Goal: Task Accomplishment & Management: Manage account settings

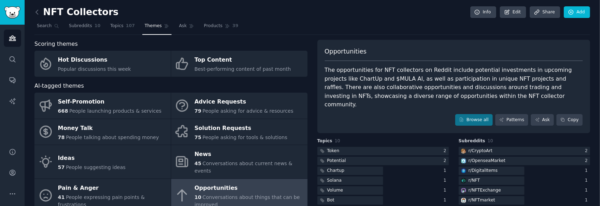
scroll to position [13, 0]
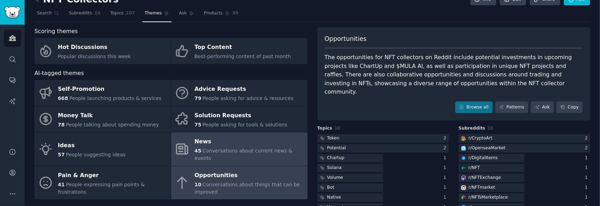
click at [257, 140] on div "News" at bounding box center [248, 141] width 109 height 11
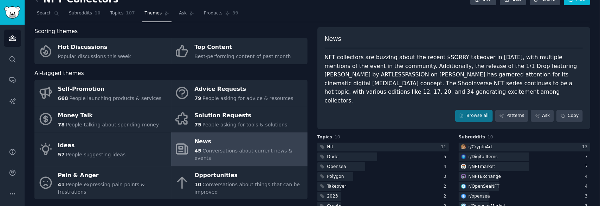
click at [399, 14] on nav "Search Subreddits 10 Topics 107 Themes Ask Products 39" at bounding box center [312, 15] width 556 height 14
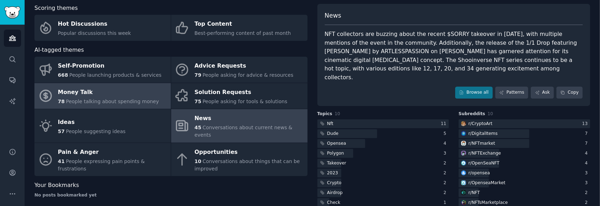
scroll to position [48, 0]
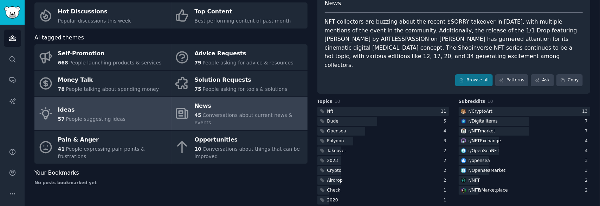
click at [101, 107] on div "Ideas" at bounding box center [92, 109] width 68 height 11
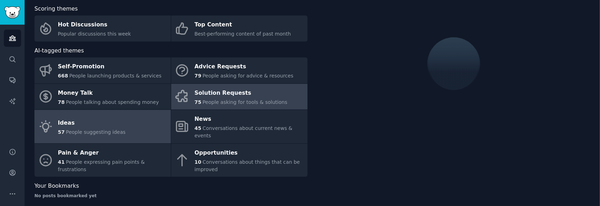
scroll to position [48, 0]
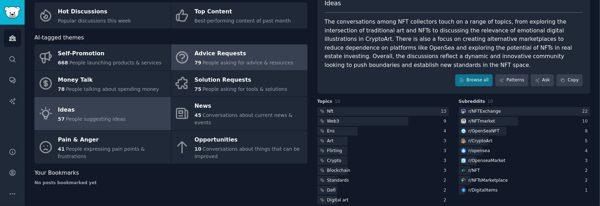
click at [262, 57] on div "Advice Requests" at bounding box center [243, 53] width 99 height 11
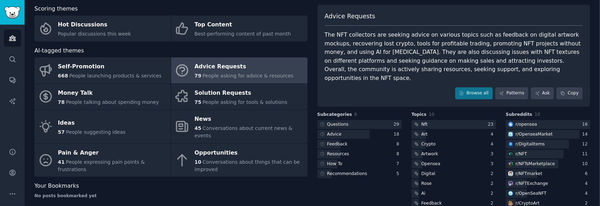
scroll to position [48, 0]
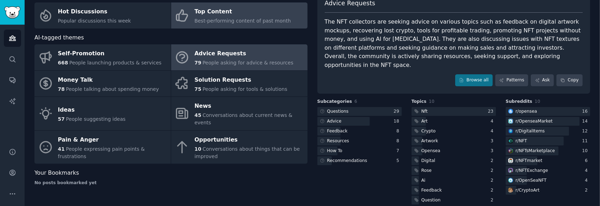
click at [268, 17] on div "Best-performing content of past month" at bounding box center [242, 20] width 96 height 7
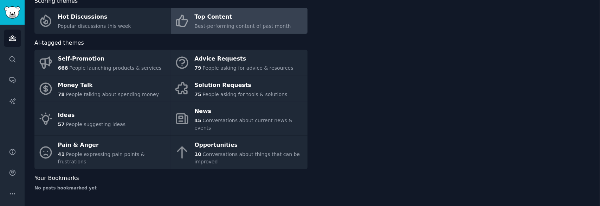
scroll to position [35, 0]
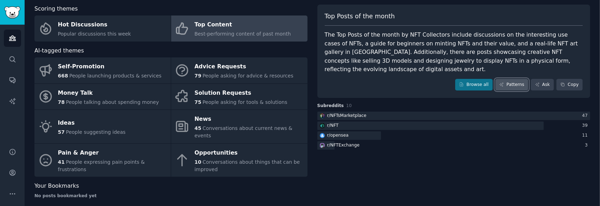
click at [520, 79] on link "Patterns" at bounding box center [512, 85] width 33 height 12
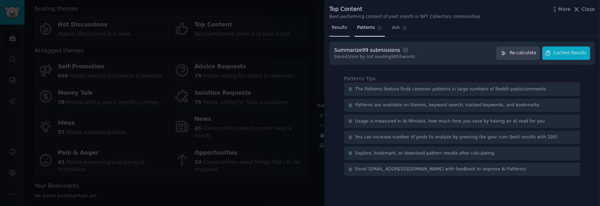
click at [346, 27] on span "Results" at bounding box center [339, 28] width 15 height 6
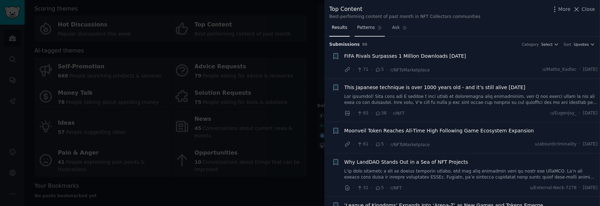
click at [368, 29] on span "Patterns" at bounding box center [366, 28] width 18 height 6
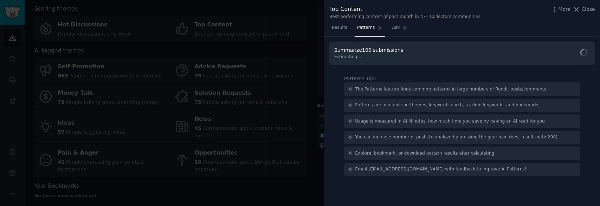
click at [294, 38] on div at bounding box center [300, 103] width 600 height 206
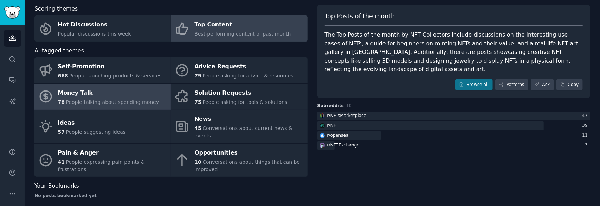
click at [155, 103] on link "Money Talk 78 People talking about spending money" at bounding box center [102, 97] width 136 height 26
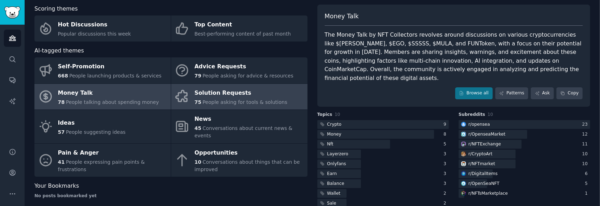
click at [274, 95] on div "Solution Requests" at bounding box center [240, 92] width 93 height 11
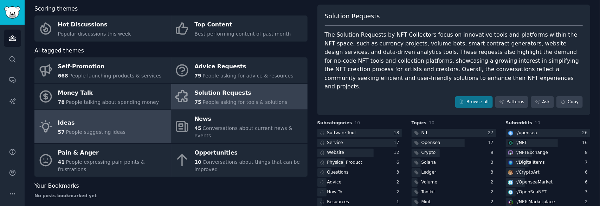
scroll to position [57, 0]
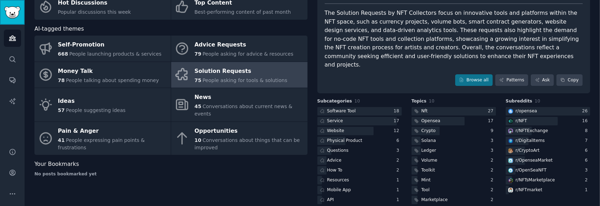
click at [12, 12] on img "Sidebar" at bounding box center [12, 12] width 16 height 12
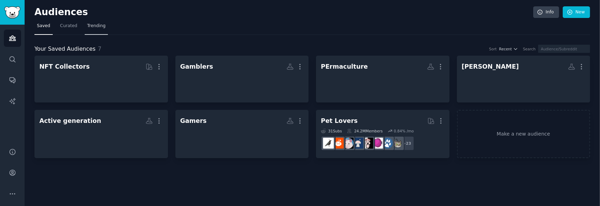
click at [93, 28] on span "Trending" at bounding box center [96, 26] width 18 height 6
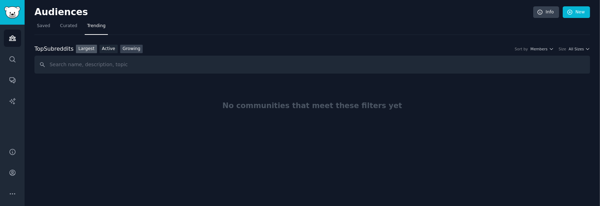
click at [128, 49] on link "Growing" at bounding box center [131, 49] width 23 height 9
click at [557, 52] on div "Top Subreddits Top Subreddits Largest Active Growing Sort by Member Growth Time…" at bounding box center [312, 49] width 556 height 9
click at [554, 47] on icon "button" at bounding box center [551, 48] width 5 height 5
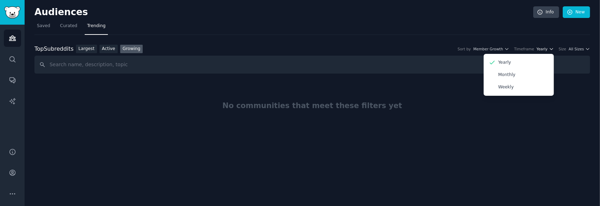
click at [554, 47] on icon "button" at bounding box center [551, 48] width 5 height 5
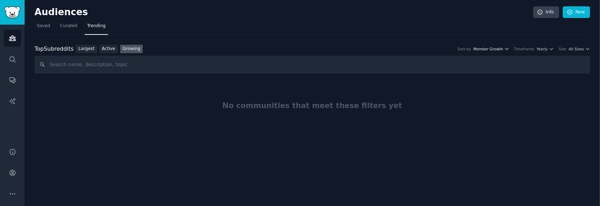
click at [510, 48] on button "Member Growth" at bounding box center [492, 48] width 36 height 5
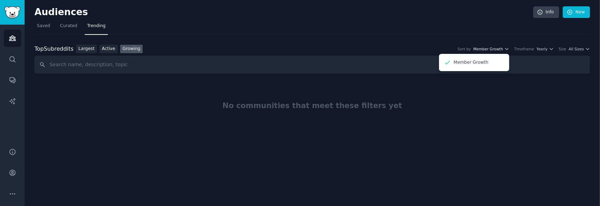
click at [510, 48] on button "Member Growth" at bounding box center [492, 48] width 36 height 5
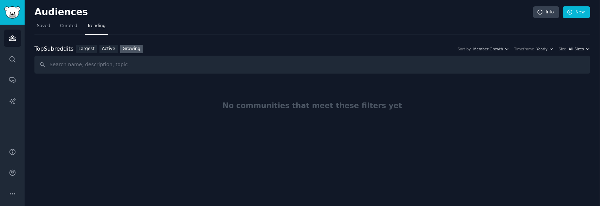
click at [582, 47] on span "All Sizes" at bounding box center [576, 48] width 15 height 5
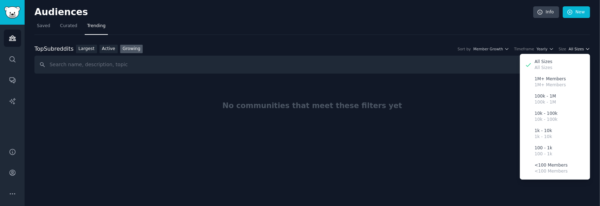
click at [588, 48] on icon "button" at bounding box center [588, 48] width 5 height 5
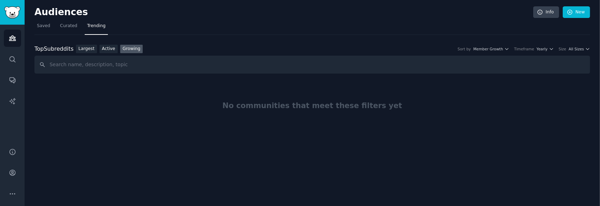
click at [335, 34] on nav "Saved Curated Trending" at bounding box center [312, 27] width 556 height 14
click at [41, 28] on span "Saved" at bounding box center [43, 26] width 13 height 6
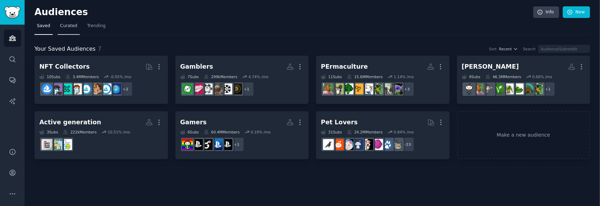
click at [71, 30] on link "Curated" at bounding box center [69, 27] width 22 height 14
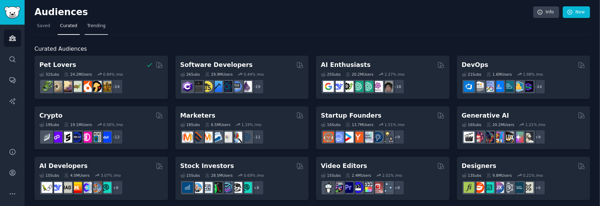
click at [95, 30] on link "Trending" at bounding box center [96, 27] width 23 height 14
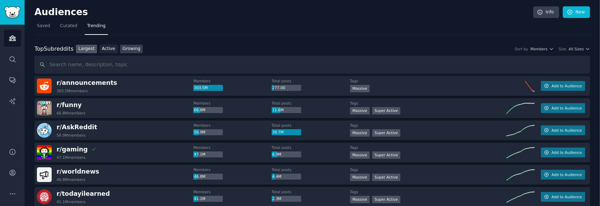
click at [123, 49] on link "Growing" at bounding box center [131, 49] width 23 height 9
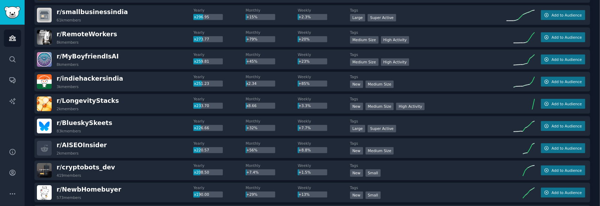
scroll to position [317, 0]
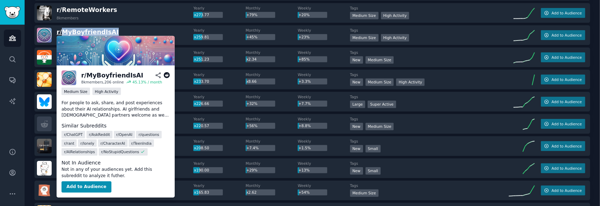
drag, startPoint x: 115, startPoint y: 31, endPoint x: 63, endPoint y: 31, distance: 52.0
click at [63, 31] on div "r/ [PERSON_NAME] 8k members" at bounding box center [115, 35] width 156 height 15
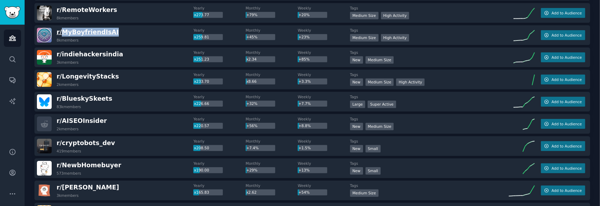
click at [95, 31] on span "r/ [PERSON_NAME]" at bounding box center [88, 31] width 62 height 7
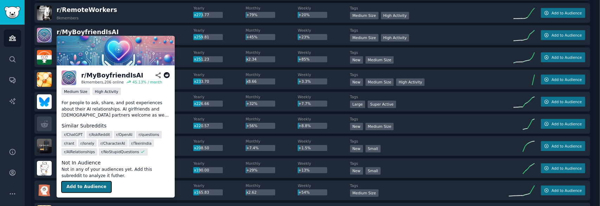
click at [86, 185] on button "Add to Audience" at bounding box center [87, 186] width 50 height 11
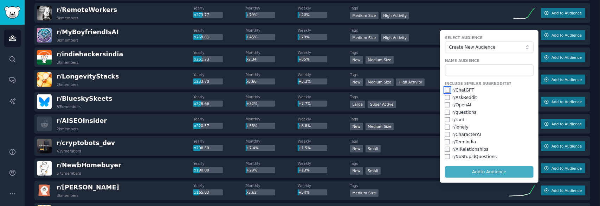
click at [446, 90] on input "checkbox" at bounding box center [447, 90] width 5 height 5
checkbox input "true"
click at [447, 97] on input "checkbox" at bounding box center [447, 97] width 5 height 5
checkbox input "true"
click at [447, 106] on input "checkbox" at bounding box center [447, 104] width 5 height 5
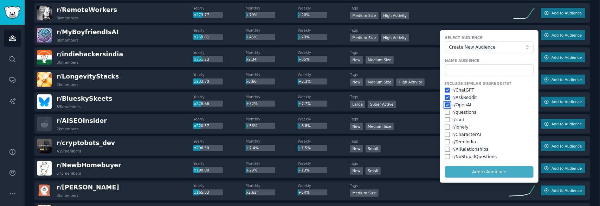
checkbox input "true"
click at [446, 111] on input "checkbox" at bounding box center [447, 112] width 5 height 5
checkbox input "true"
click at [446, 119] on input "checkbox" at bounding box center [447, 119] width 5 height 5
checkbox input "true"
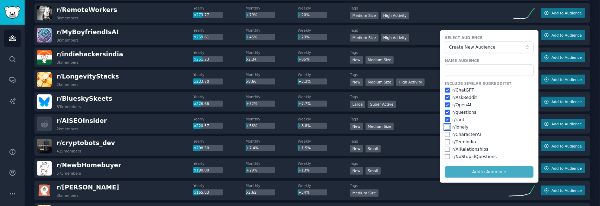
drag, startPoint x: 445, startPoint y: 128, endPoint x: 447, endPoint y: 132, distance: 4.6
click at [445, 128] on input "checkbox" at bounding box center [447, 126] width 5 height 5
checkbox input "true"
click at [445, 141] on input "checkbox" at bounding box center [447, 141] width 5 height 5
checkbox input "true"
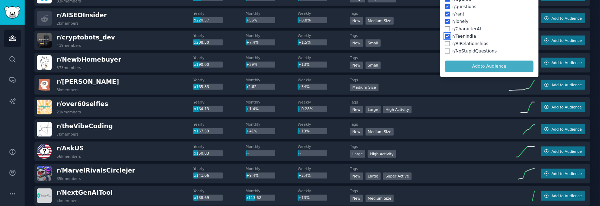
scroll to position [387, 0]
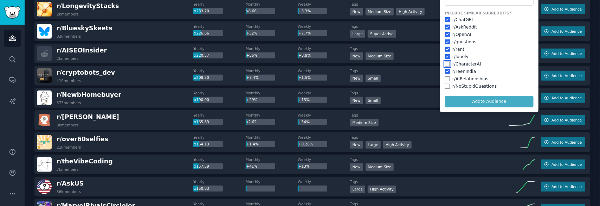
click at [447, 62] on input "checkbox" at bounding box center [447, 64] width 5 height 5
checkbox input "true"
click at [446, 78] on input "checkbox" at bounding box center [447, 78] width 5 height 5
checkbox input "true"
click at [447, 87] on input "checkbox" at bounding box center [447, 86] width 5 height 5
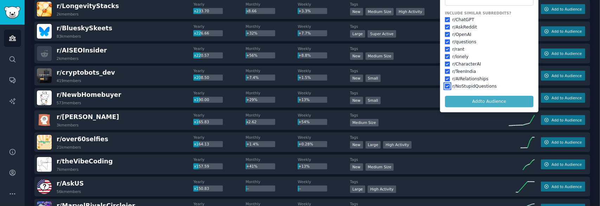
checkbox input "true"
click at [489, 100] on form "Select Audience Create New Audience Name Audience Include Similar Subreddits? r…" at bounding box center [489, 36] width 98 height 152
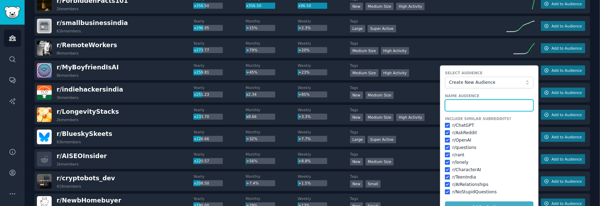
click at [478, 102] on input "text" at bounding box center [489, 106] width 89 height 12
type input "Ai Weridness"
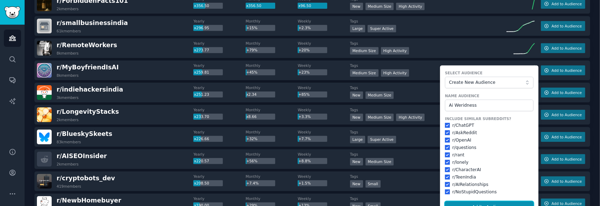
click at [512, 203] on button "Add to Audience" at bounding box center [489, 207] width 89 height 12
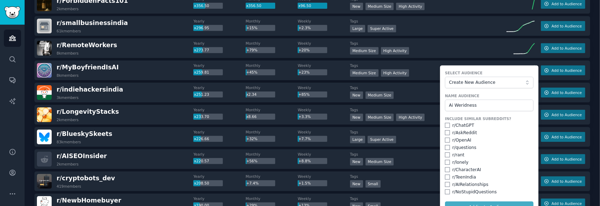
checkbox input "false"
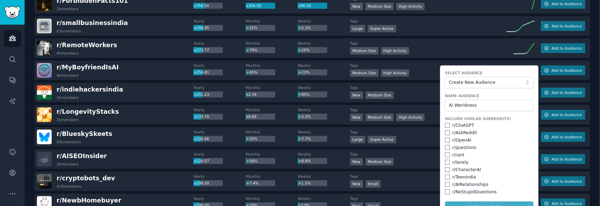
checkbox input "false"
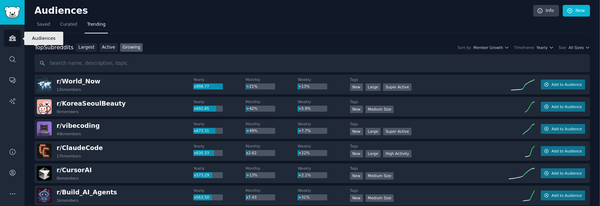
scroll to position [0, 0]
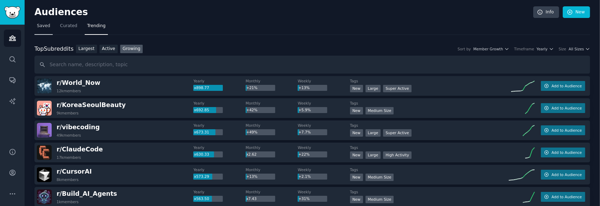
click at [49, 26] on span "Saved" at bounding box center [43, 26] width 13 height 6
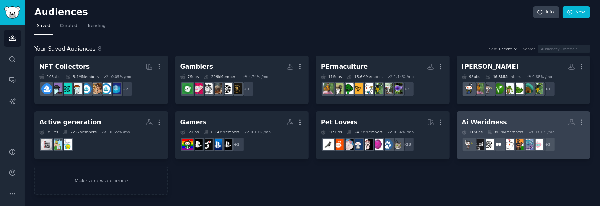
click at [509, 116] on h2 "Ai Weridness More" at bounding box center [524, 122] width 124 height 12
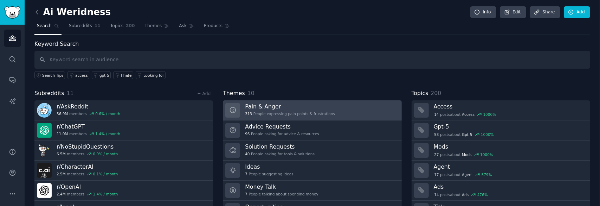
click at [355, 106] on link "Pain & Anger 313 People expressing pain points & frustrations" at bounding box center [312, 110] width 179 height 20
